Goal: Find contact information: Find contact information

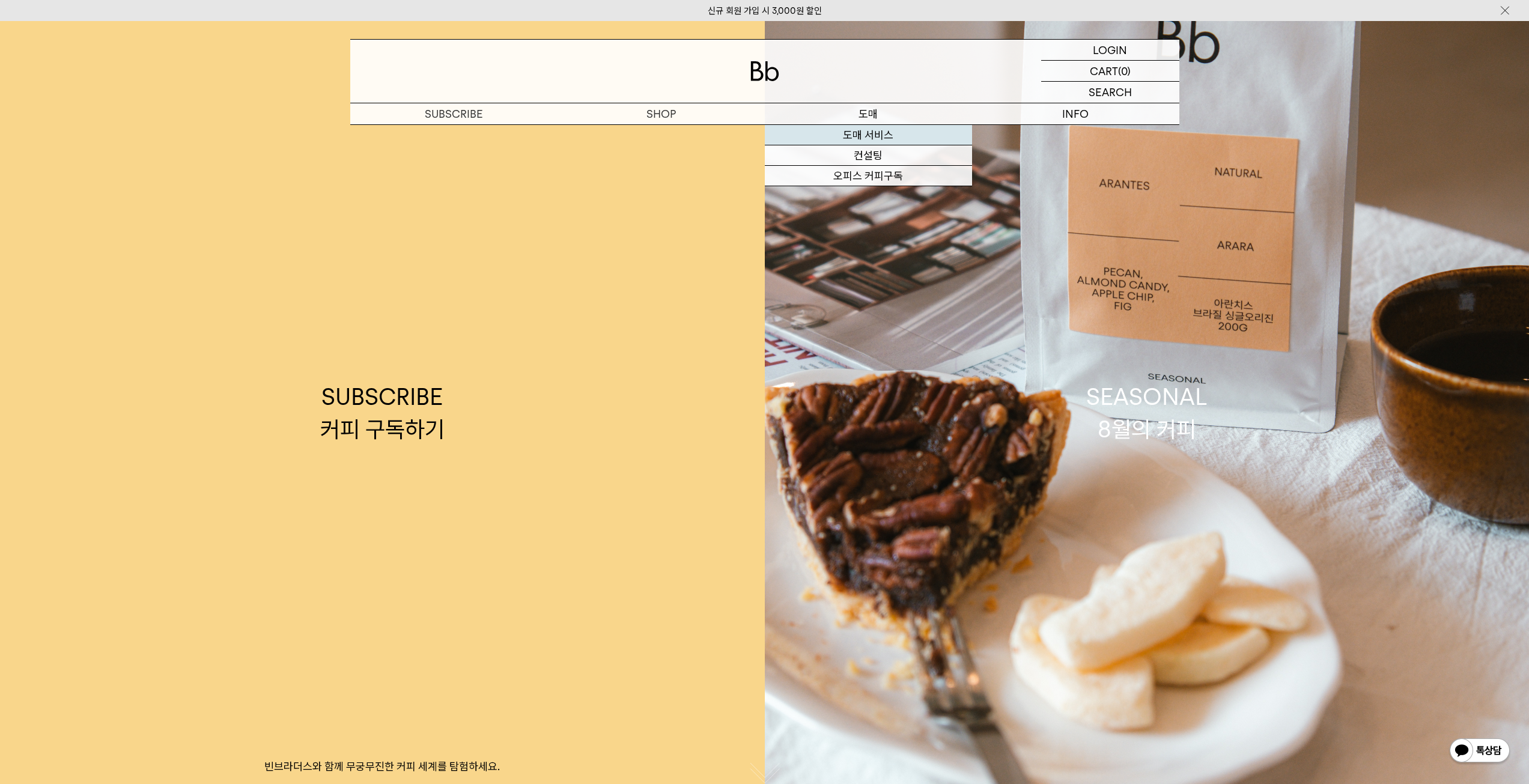
click at [871, 140] on link "도매 서비스" at bounding box center [868, 135] width 208 height 20
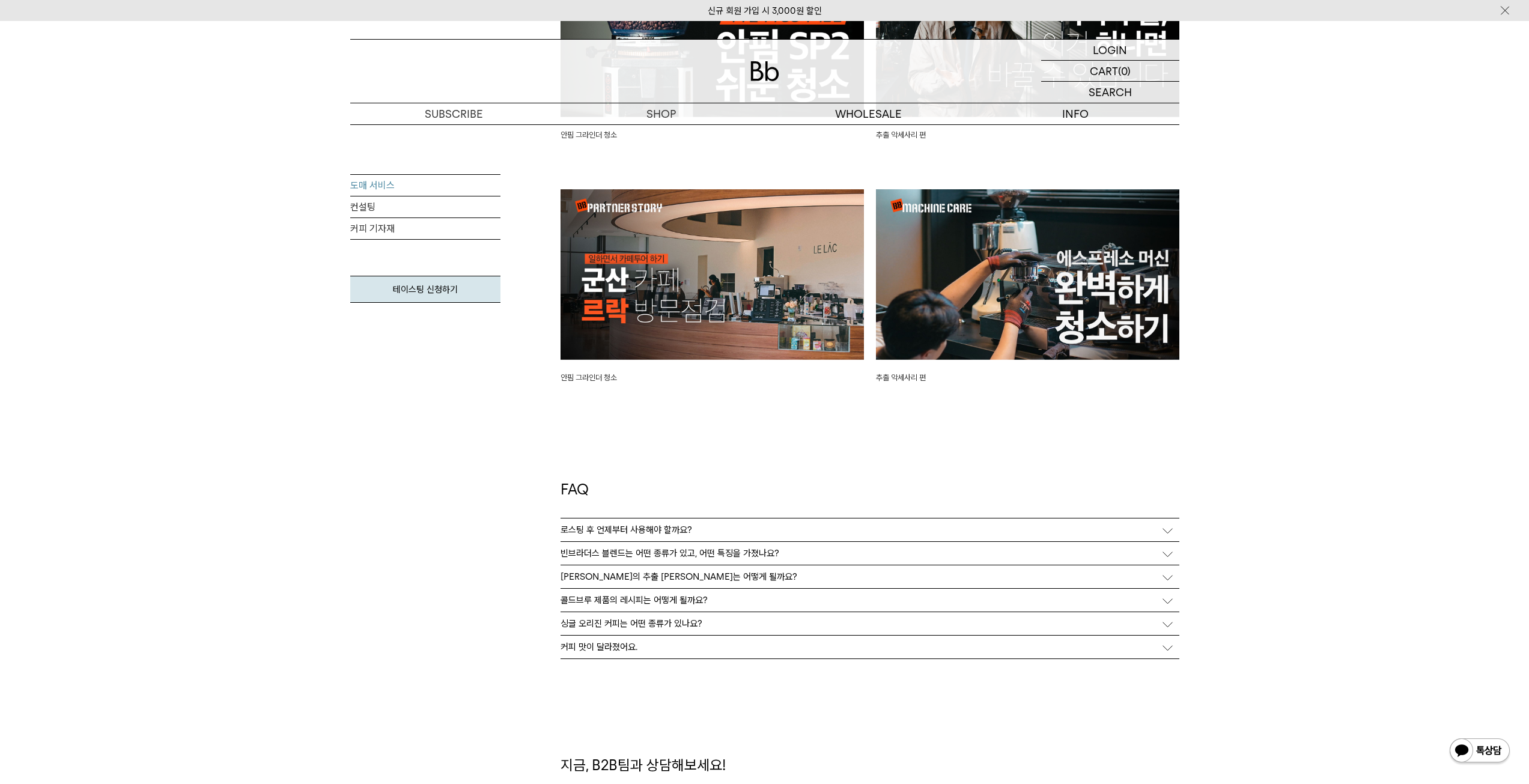
scroll to position [3168, 0]
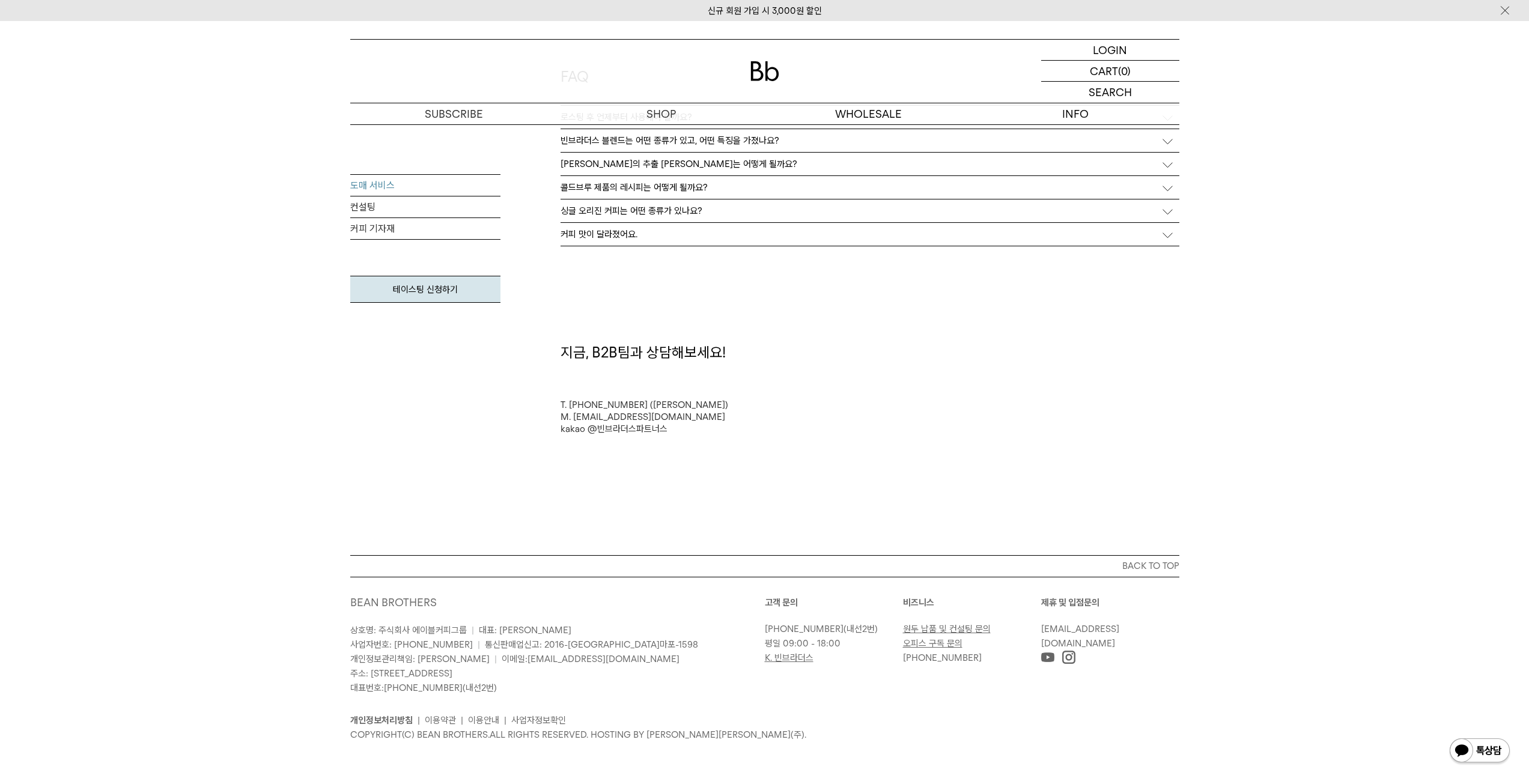
drag, startPoint x: 713, startPoint y: 238, endPoint x: 905, endPoint y: 576, distance: 388.7
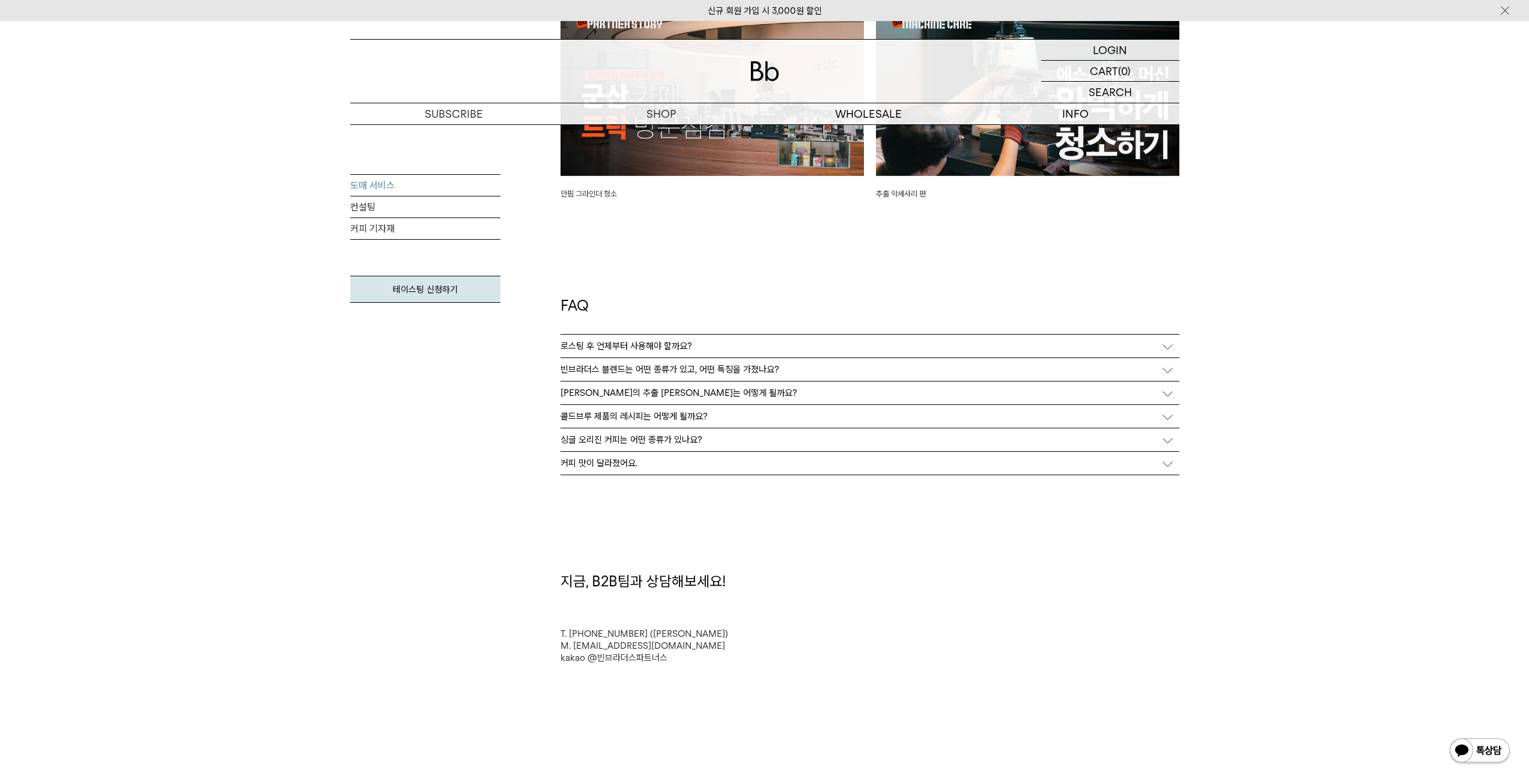
drag, startPoint x: 855, startPoint y: 495, endPoint x: 844, endPoint y: 430, distance: 65.9
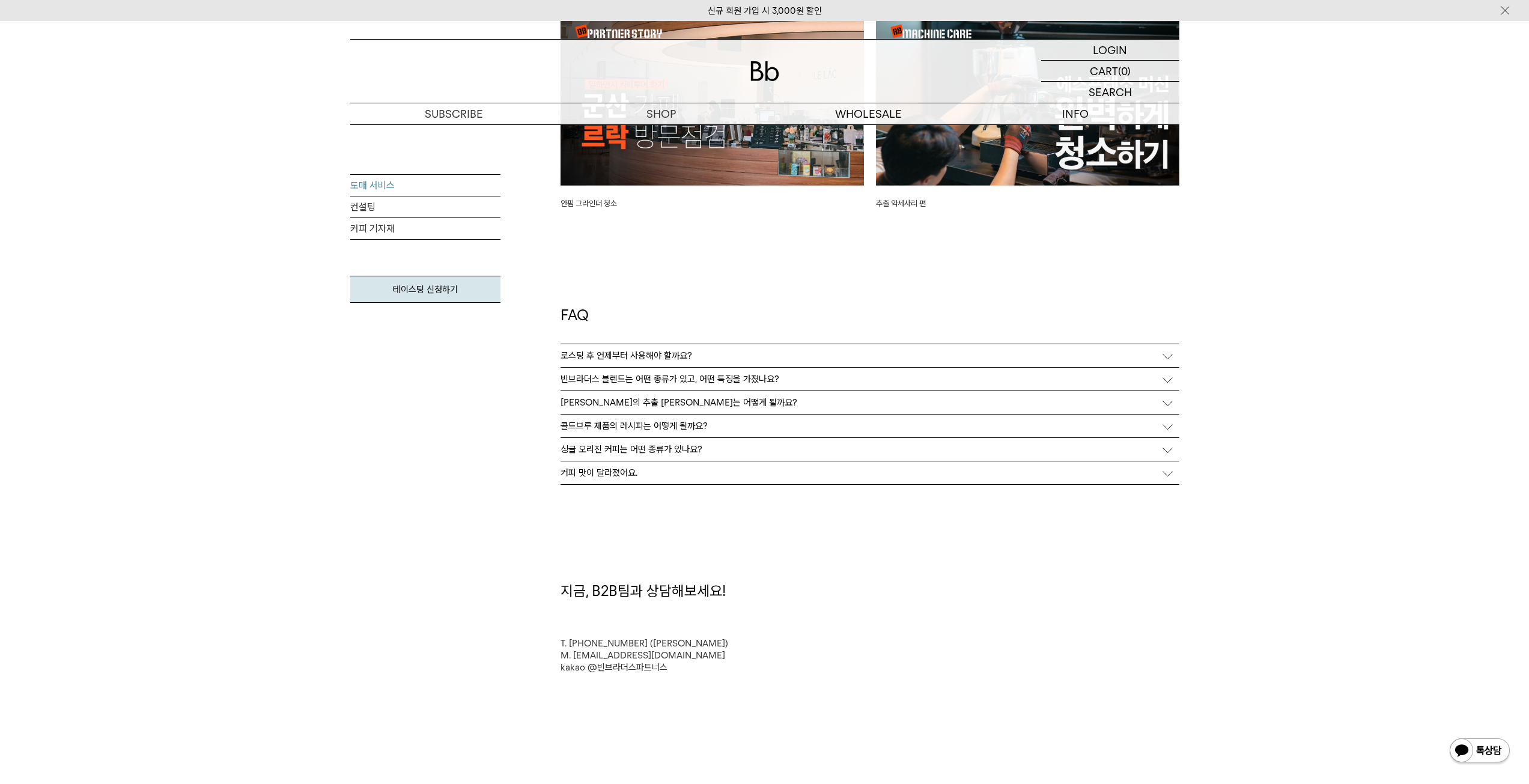
click at [409, 308] on div "도매 서비스 컨설팅 커피 기자재 테이스팅 신청하기" at bounding box center [425, 292] width 150 height 237
click at [419, 293] on link "테이스팅 신청하기" at bounding box center [425, 290] width 150 height 27
drag, startPoint x: 603, startPoint y: 214, endPoint x: 596, endPoint y: 297, distance: 83.3
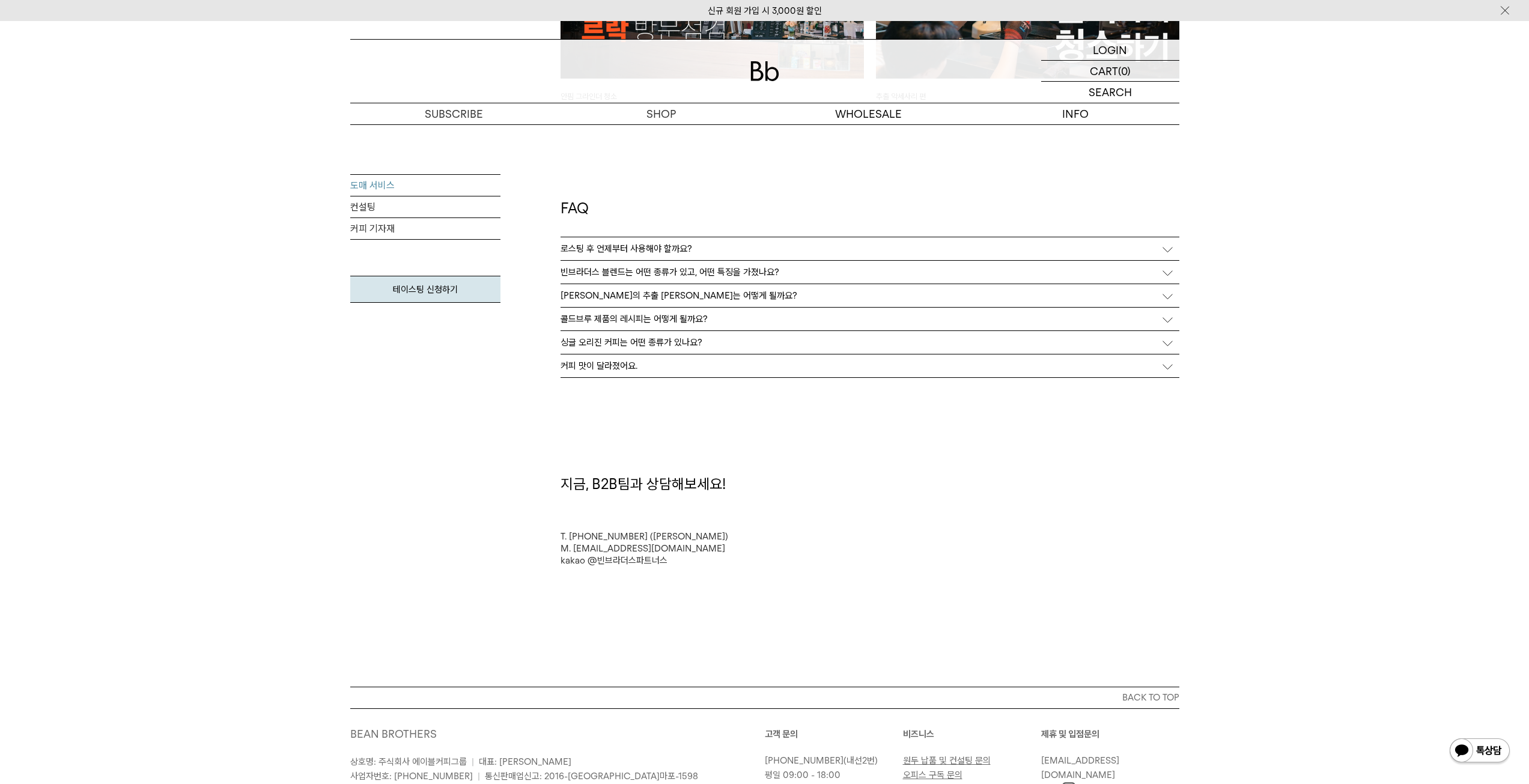
scroll to position [3168, 0]
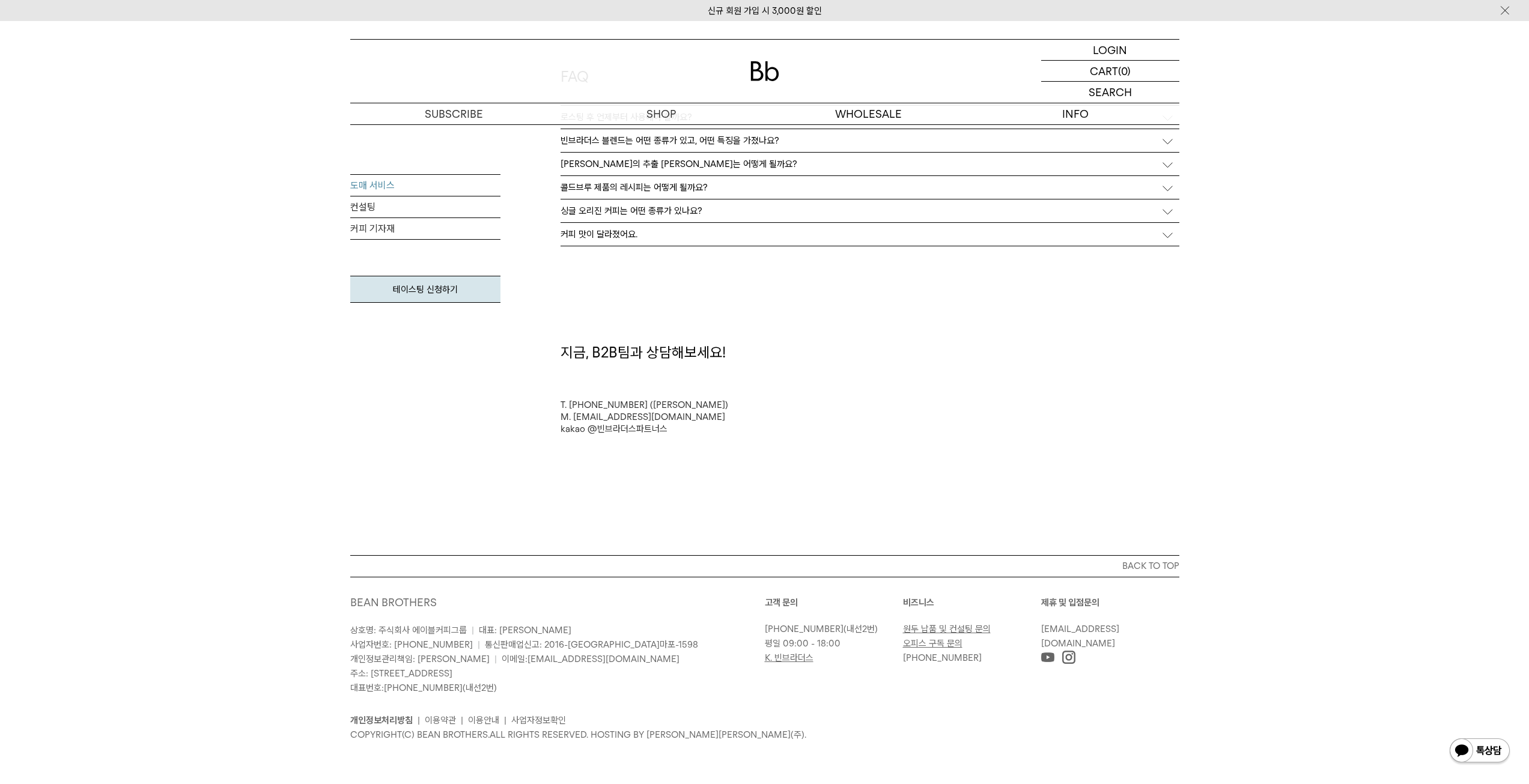
drag, startPoint x: 849, startPoint y: 293, endPoint x: 850, endPoint y: 493, distance: 200.0
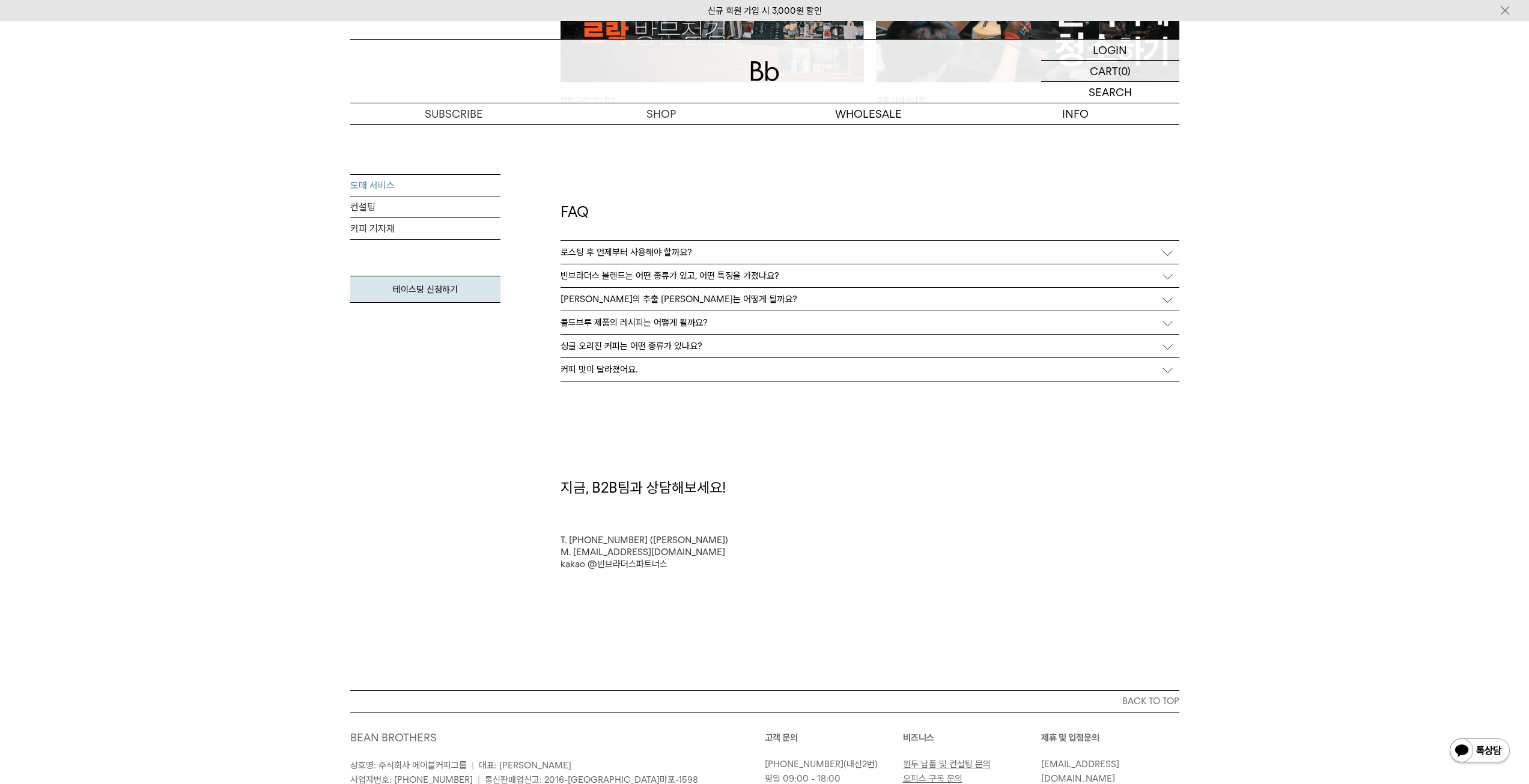
scroll to position [3048, 0]
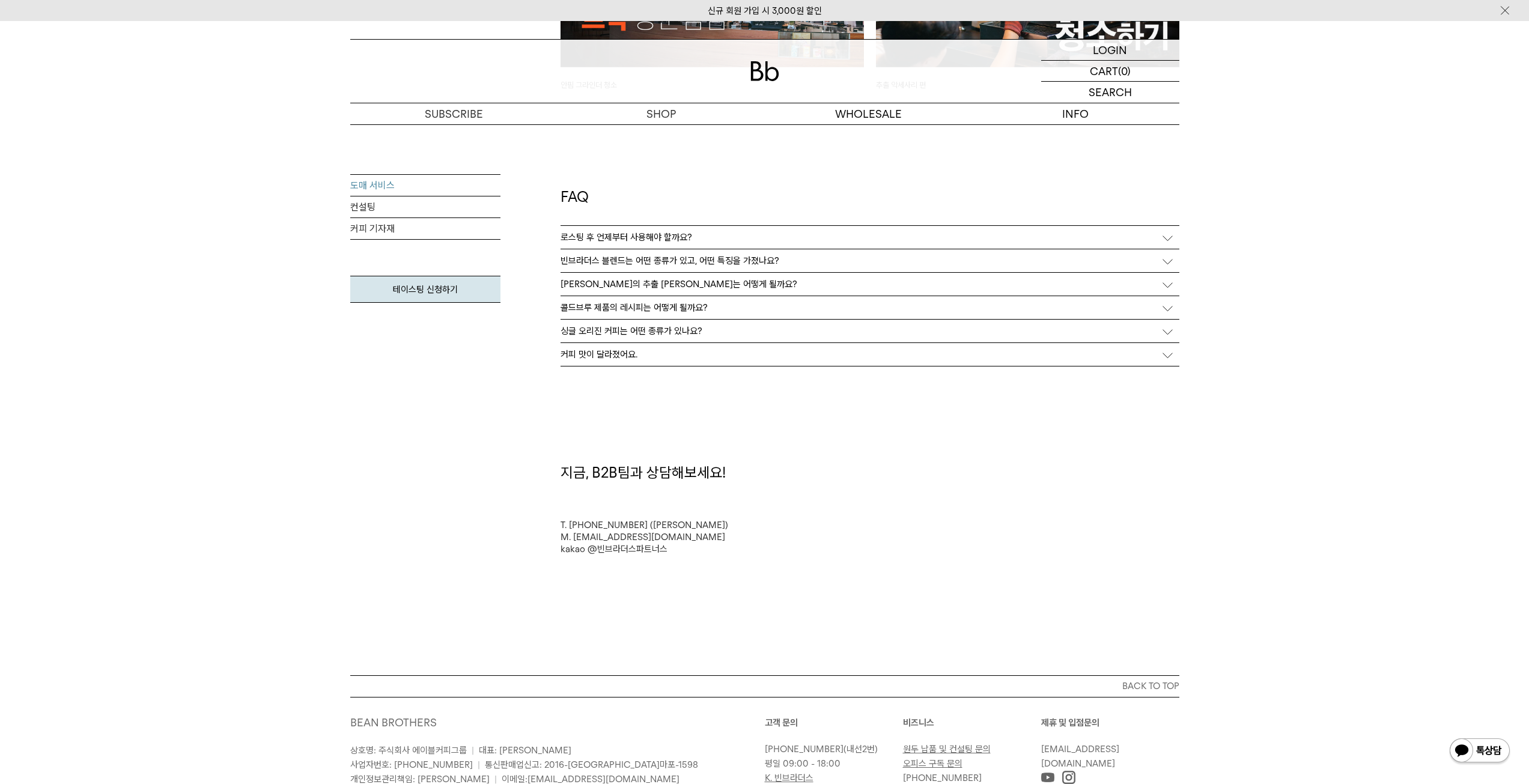
click at [880, 466] on div "지금, B2B팀과 상담해보세요!" at bounding box center [870, 473] width 631 height 20
click at [617, 552] on link "kakao @빈브라더스파트너스" at bounding box center [613, 549] width 107 height 11
click at [438, 401] on div "도매 서비스 컨설팅 커피 기자재 테이스팅 신청하기" at bounding box center [425, 292] width 150 height 237
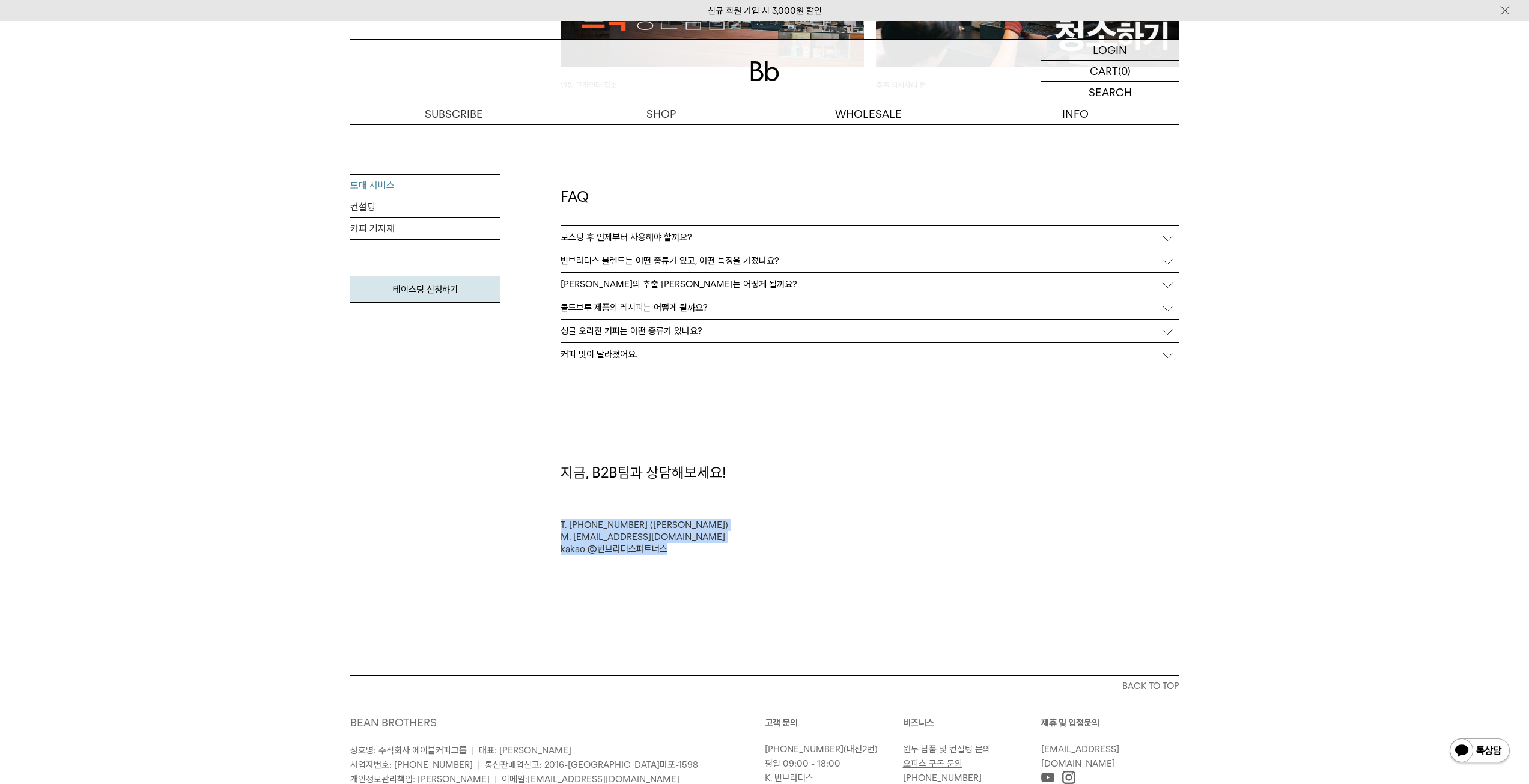
drag, startPoint x: 697, startPoint y: 554, endPoint x: 558, endPoint y: 522, distance: 142.6
click at [558, 522] on div "T. 010-8767-4709 (김범용 매니저) M. b2b@ablecoffeegroup.com kakao @빈브라더스파트너스" at bounding box center [870, 537] width 631 height 36
copy div "T. 010-8767-4709 (김범용 매니저) M. b2b@ablecoffeegroup.com kakao @빈브라더스파트너스"
drag, startPoint x: 73, startPoint y: 273, endPoint x: 78, endPoint y: 266, distance: 8.6
